Goal: Task Accomplishment & Management: Manage account settings

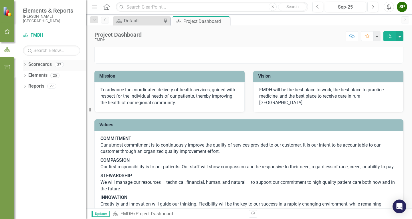
click at [26, 66] on icon "Dropdown" at bounding box center [25, 65] width 4 height 3
click at [30, 75] on div "Dropdown" at bounding box center [29, 75] width 6 height 5
click at [37, 98] on div "Dropdown" at bounding box center [34, 97] width 6 height 5
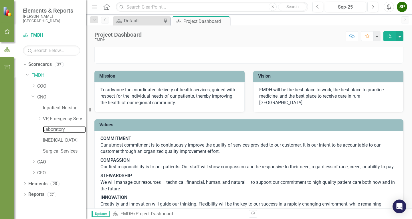
drag, startPoint x: 46, startPoint y: 132, endPoint x: 41, endPoint y: 133, distance: 5.2
click at [46, 132] on link "Laboratory" at bounding box center [64, 129] width 43 height 7
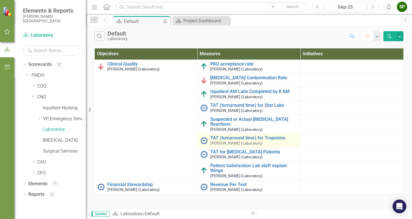
click at [232, 141] on small "[PERSON_NAME] (Laboratory)" at bounding box center [236, 143] width 52 height 4
click at [204, 141] on img at bounding box center [204, 140] width 7 height 7
click at [214, 136] on link "TAT (turnaround time) for Troponins" at bounding box center [253, 137] width 87 height 5
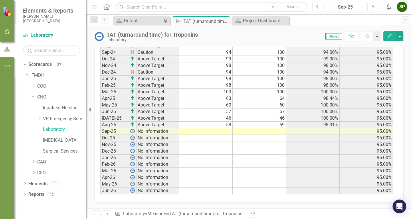
scroll to position [276, 0]
click at [222, 130] on td at bounding box center [206, 131] width 54 height 7
type textarea "66"
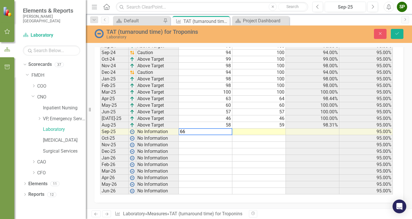
scroll to position [278, 0]
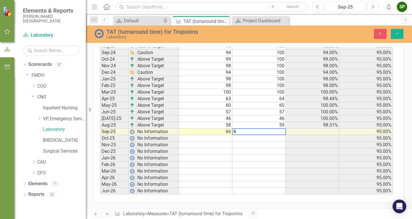
type textarea "66"
click at [403, 32] on button "Save" at bounding box center [397, 34] width 13 height 10
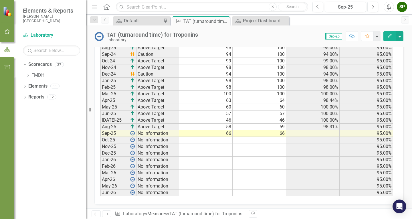
scroll to position [276, 0]
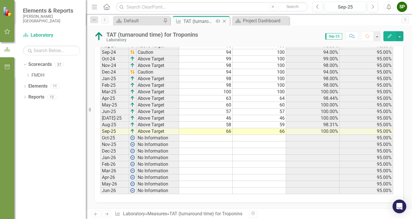
click at [224, 20] on icon "Close" at bounding box center [225, 21] width 6 height 5
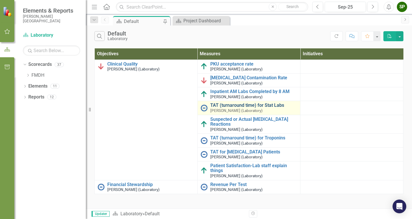
click at [224, 107] on link "TAT (turnaround time) for Stat Labs" at bounding box center [253, 105] width 87 height 5
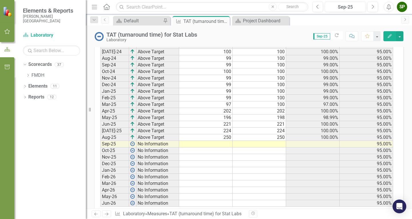
scroll to position [258, 0]
click at [222, 143] on td at bounding box center [206, 143] width 54 height 7
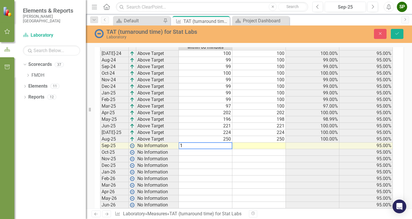
scroll to position [260, 0]
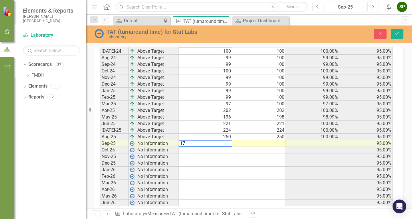
type textarea "171"
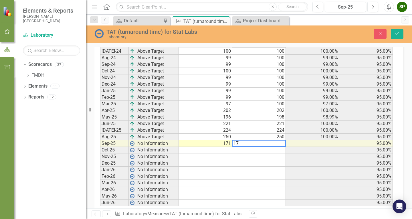
type textarea "172"
click at [399, 34] on icon "Save" at bounding box center [397, 33] width 5 height 4
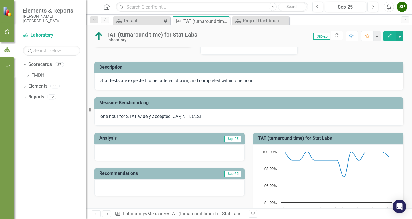
scroll to position [0, 0]
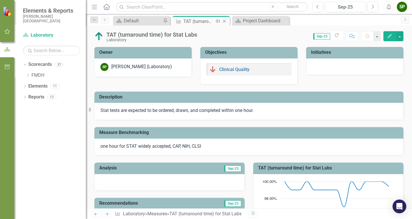
click at [223, 21] on icon "Close" at bounding box center [225, 21] width 6 height 5
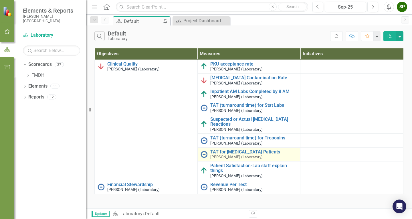
click at [235, 156] on small "[PERSON_NAME] (Laboratory)" at bounding box center [236, 157] width 52 height 4
click at [236, 151] on link "TAT for [MEDICAL_DATA] Patients" at bounding box center [253, 151] width 87 height 5
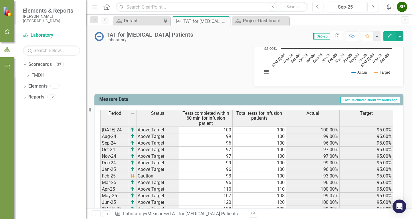
scroll to position [229, 0]
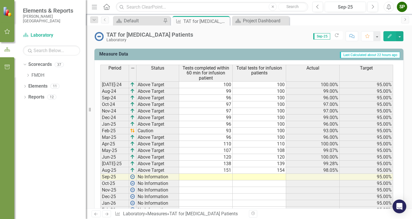
click at [208, 179] on td at bounding box center [206, 177] width 54 height 7
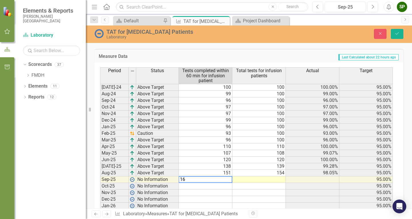
type textarea "162"
type textarea "1"
click at [266, 179] on td at bounding box center [260, 179] width 54 height 7
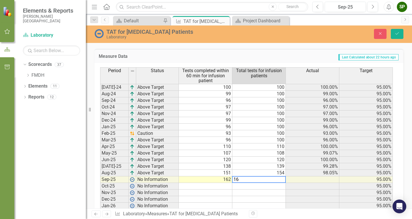
type textarea "162"
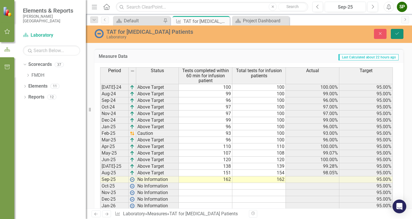
click at [400, 34] on button "Save" at bounding box center [397, 34] width 13 height 10
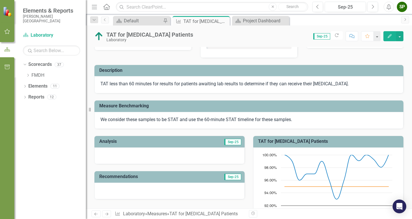
scroll to position [0, 0]
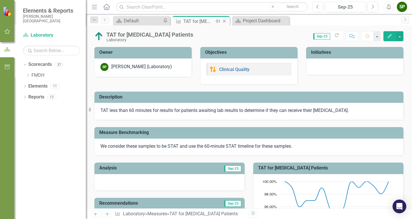
click at [227, 22] on icon "Close" at bounding box center [225, 21] width 6 height 5
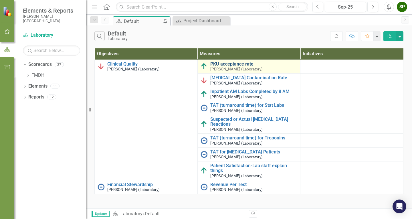
click at [232, 65] on link "PKU acceptance rate" at bounding box center [253, 64] width 87 height 5
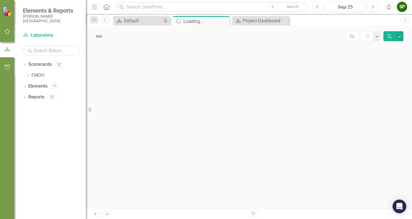
click at [232, 65] on div at bounding box center [249, 128] width 326 height 162
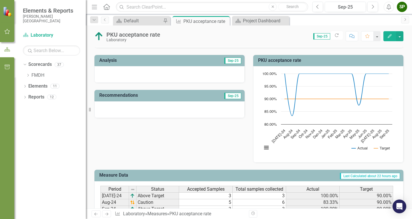
scroll to position [97, 0]
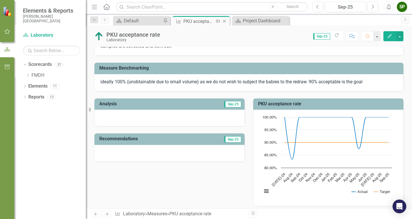
click at [225, 23] on icon "Close" at bounding box center [225, 21] width 6 height 5
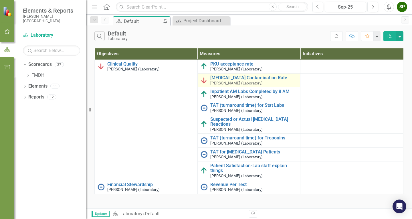
click at [229, 81] on small "[PERSON_NAME] (Laboratory)" at bounding box center [236, 83] width 52 height 4
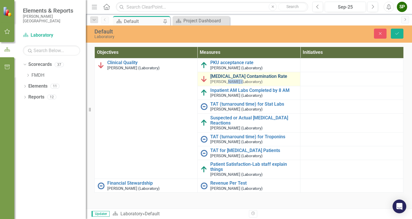
click at [231, 76] on link "[MEDICAL_DATA] Contamination Rate" at bounding box center [253, 76] width 87 height 5
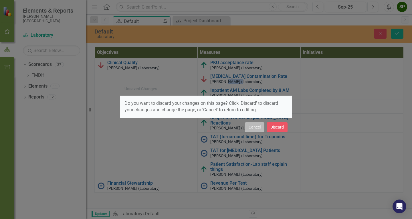
click at [258, 129] on button "Cancel" at bounding box center [254, 127] width 19 height 10
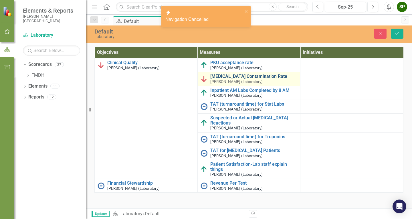
click at [248, 75] on link "[MEDICAL_DATA] Contamination Rate" at bounding box center [253, 76] width 87 height 5
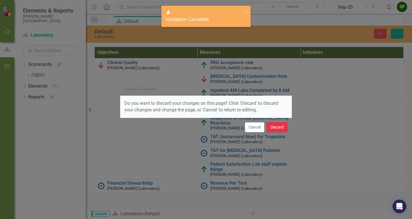
click at [277, 127] on button "Discard" at bounding box center [277, 127] width 21 height 10
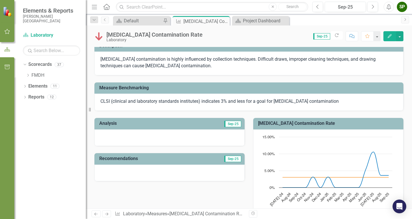
scroll to position [29, 0]
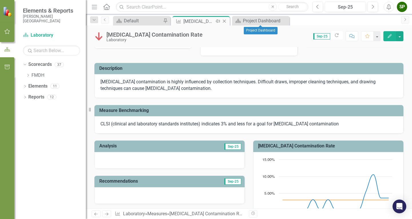
click at [225, 22] on icon at bounding box center [224, 21] width 3 height 3
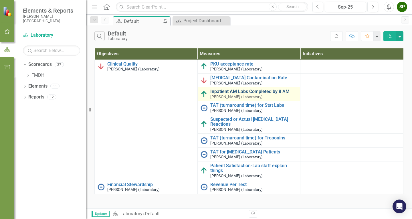
click at [227, 92] on link "Inpatient AM Labs Completed by 8 AM" at bounding box center [253, 91] width 87 height 5
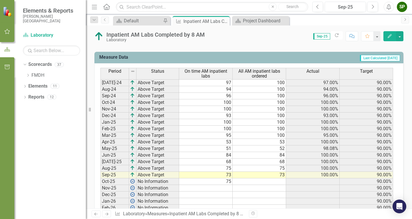
scroll to position [258, 0]
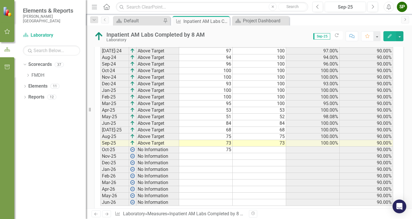
click at [231, 152] on td "75" at bounding box center [206, 150] width 54 height 7
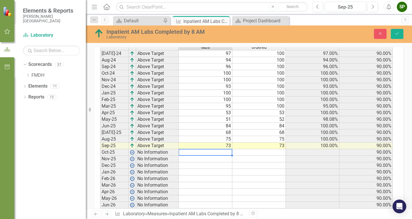
scroll to position [260, 0]
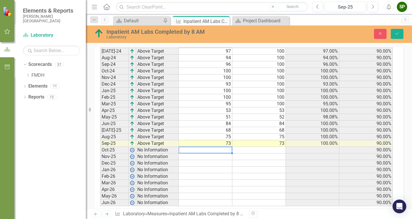
click at [100, 166] on div "Period Status On time AM inpatient labs All AM inpatient labs ordered Actual Ta…" at bounding box center [100, 121] width 0 height 170
click at [396, 36] on icon "Save" at bounding box center [397, 33] width 5 height 4
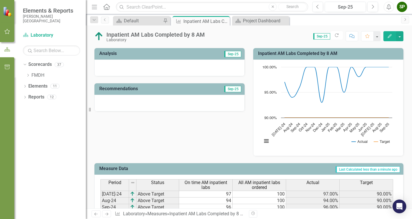
scroll to position [0, 0]
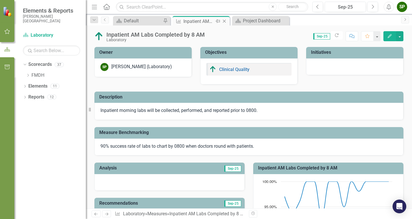
click at [226, 22] on icon "Close" at bounding box center [225, 21] width 6 height 5
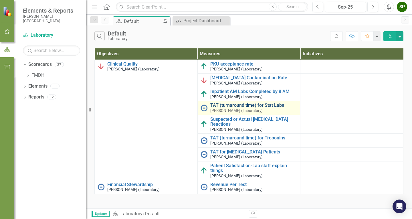
click at [236, 107] on link "TAT (turnaround time) for Stat Labs" at bounding box center [253, 105] width 87 height 5
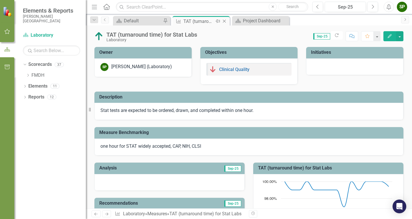
click at [226, 23] on icon "Close" at bounding box center [225, 21] width 6 height 5
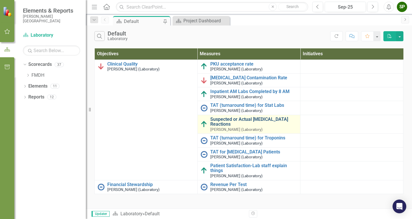
click at [235, 120] on link "Suspected or Actual [MEDICAL_DATA] Reactions" at bounding box center [253, 122] width 87 height 10
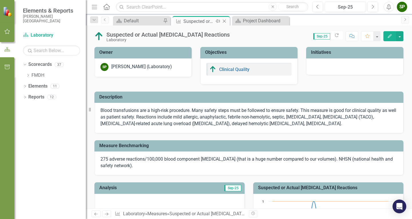
click at [226, 22] on icon "Close" at bounding box center [225, 21] width 6 height 5
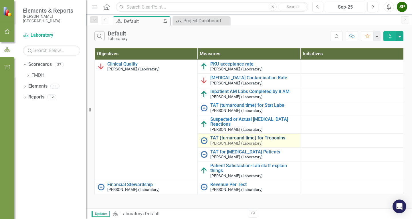
click at [226, 138] on link "TAT (turnaround time) for Troponins" at bounding box center [253, 137] width 87 height 5
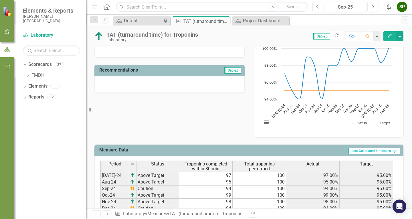
scroll to position [76, 0]
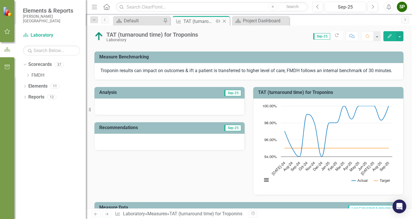
click at [225, 21] on icon "Close" at bounding box center [225, 21] width 6 height 5
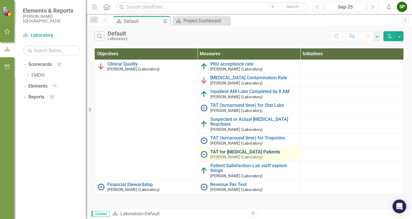
click at [240, 150] on link "TAT for [MEDICAL_DATA] Patients" at bounding box center [253, 151] width 87 height 5
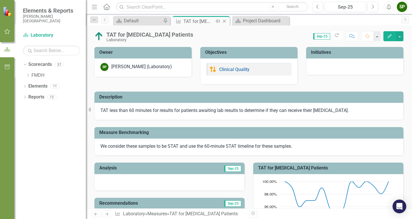
click at [225, 20] on icon "Close" at bounding box center [225, 21] width 6 height 5
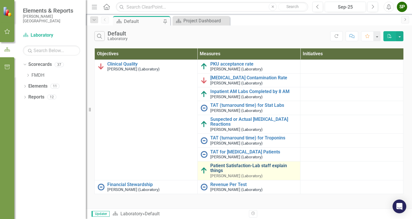
click at [246, 166] on link "Patient Satisfaction-Lab staff explain things" at bounding box center [253, 168] width 87 height 10
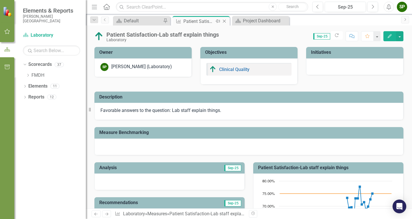
click at [223, 19] on icon "Close" at bounding box center [225, 21] width 6 height 5
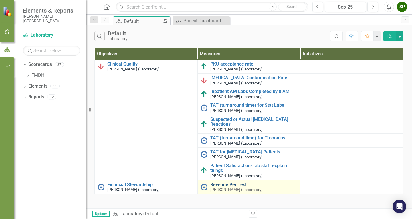
click at [223, 184] on link "Revenue Per Test" at bounding box center [253, 184] width 87 height 5
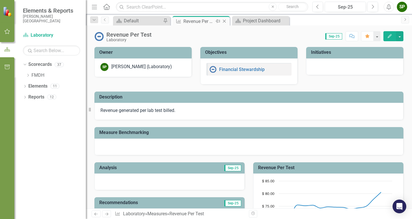
click at [223, 22] on icon "Close" at bounding box center [225, 21] width 6 height 5
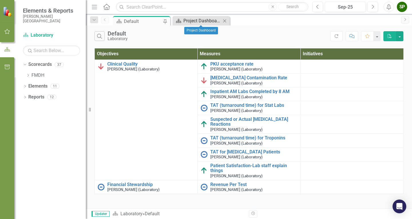
click at [212, 21] on div "Project Dashboard" at bounding box center [203, 20] width 38 height 7
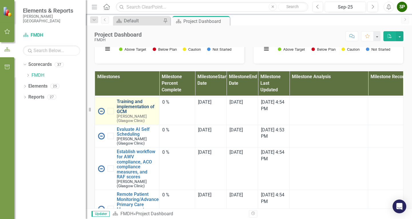
scroll to position [372, 0]
